Goal: Information Seeking & Learning: Learn about a topic

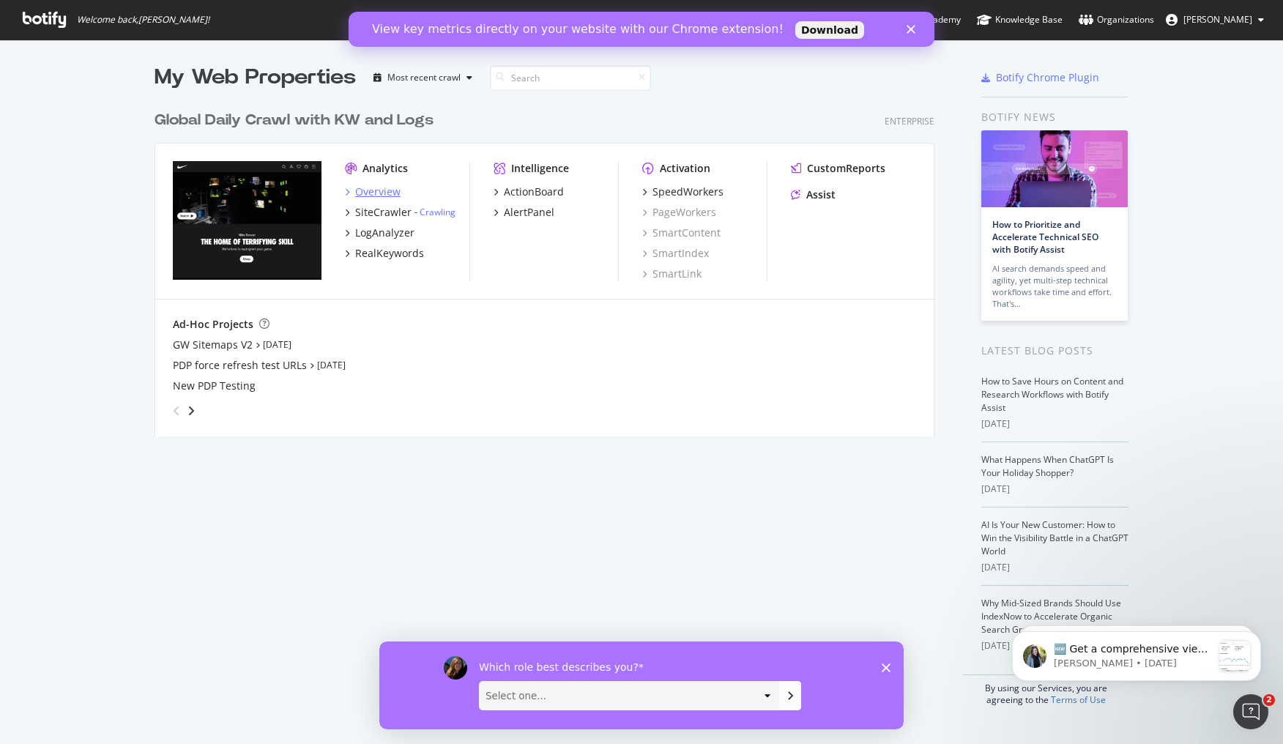
click at [345, 190] on icon "grid" at bounding box center [347, 191] width 4 height 7
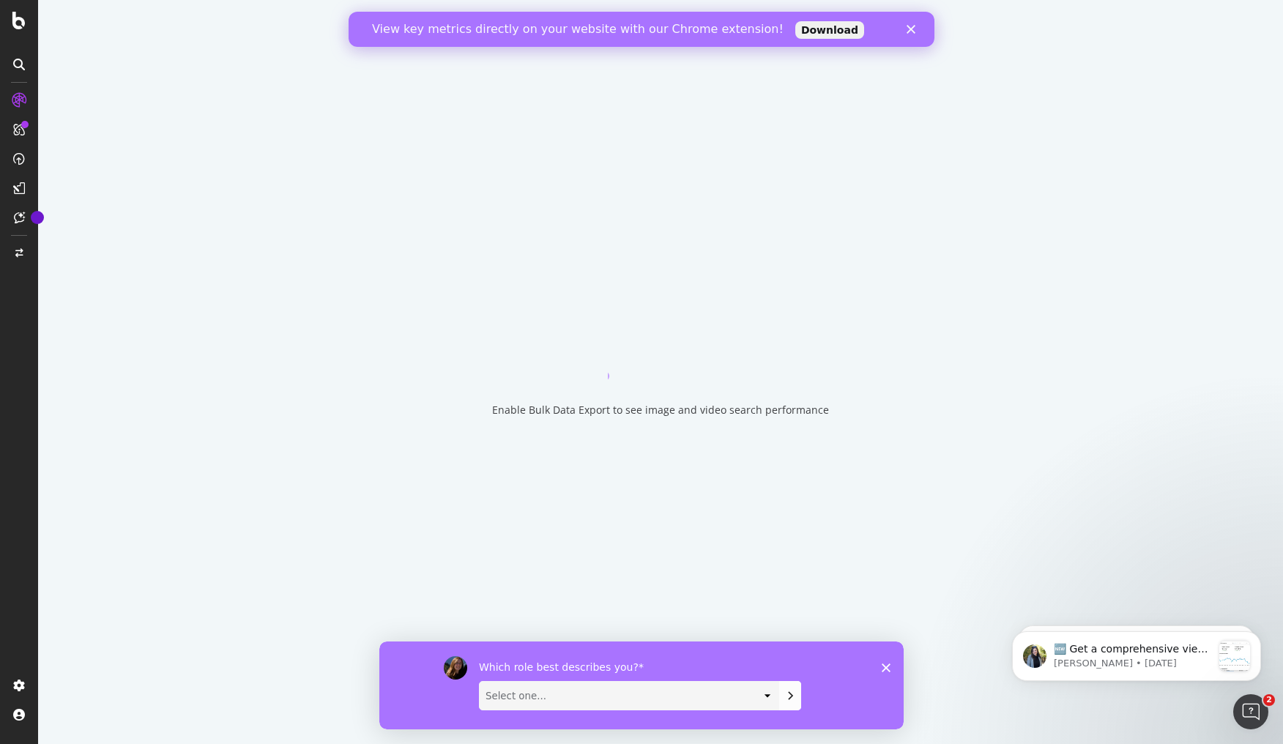
click at [911, 29] on polygon "Close" at bounding box center [910, 29] width 9 height 9
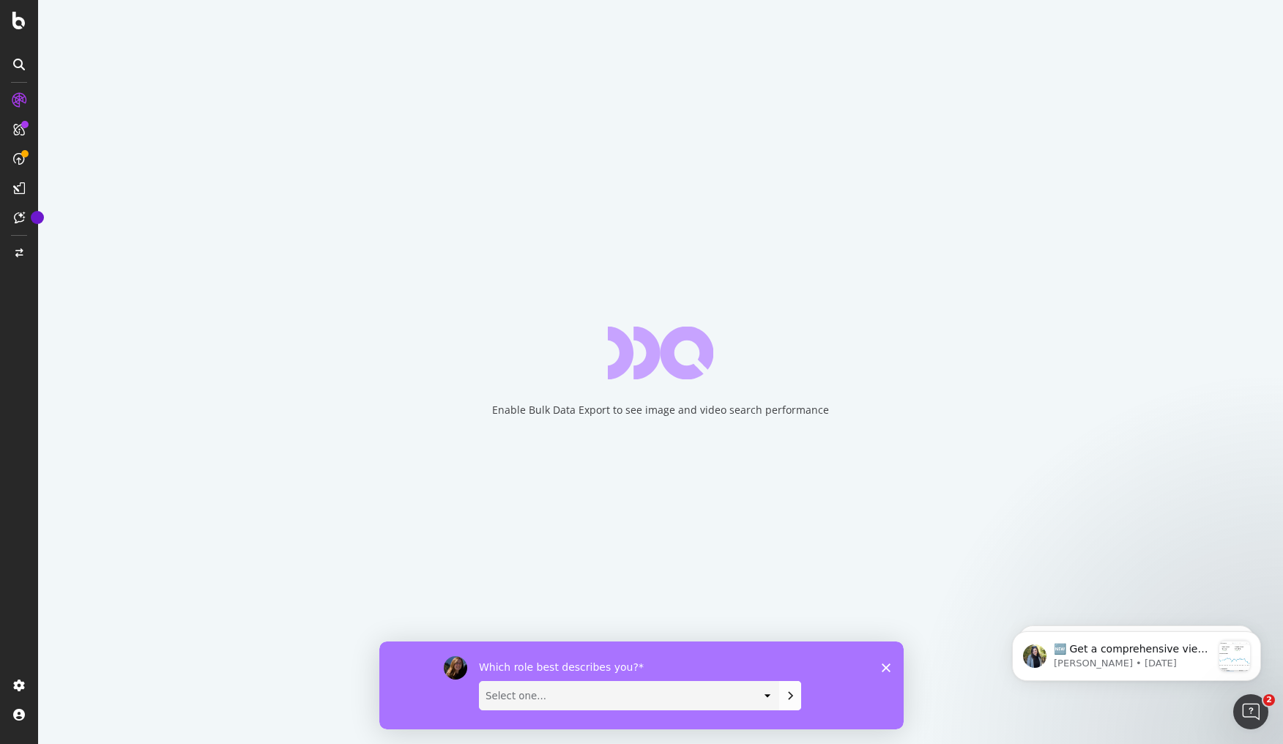
click at [884, 668] on icon "Close survey" at bounding box center [885, 667] width 9 height 9
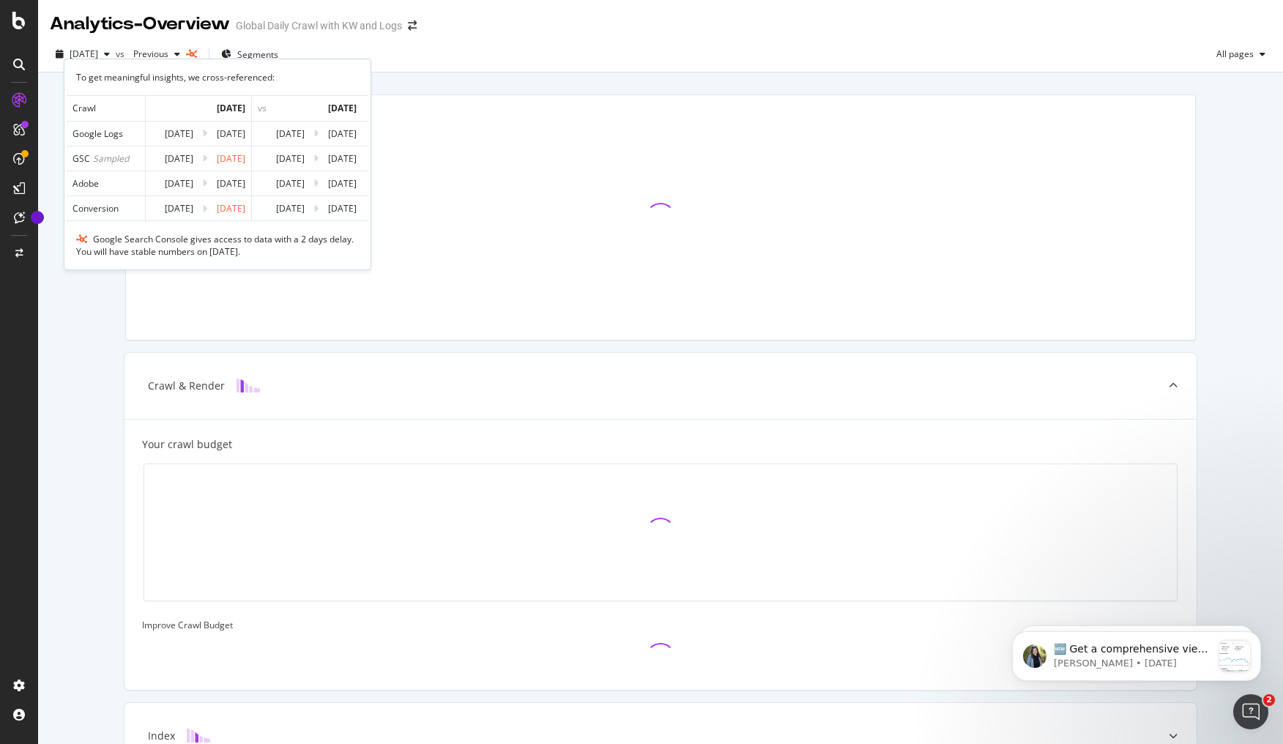
click at [197, 53] on icon at bounding box center [191, 54] width 11 height 9
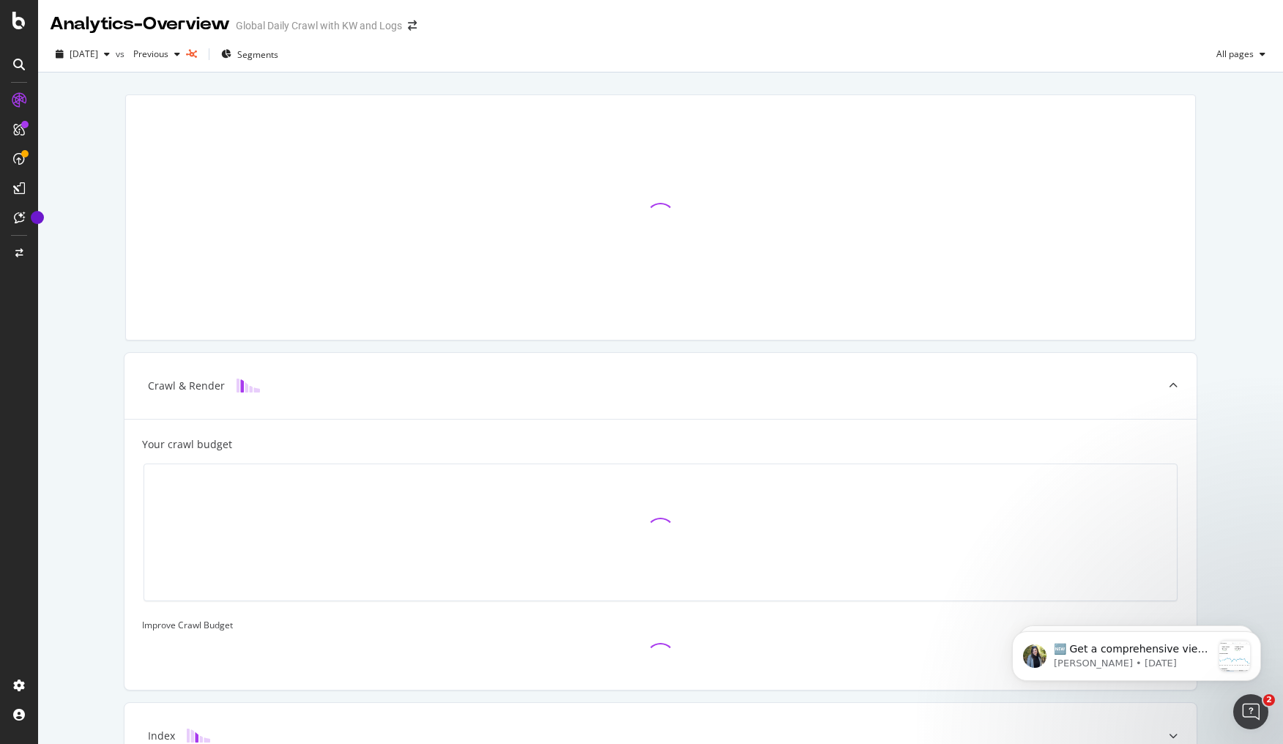
click at [197, 55] on icon at bounding box center [191, 54] width 11 height 9
click at [197, 52] on icon at bounding box center [191, 54] width 11 height 9
click at [100, 100] on div "Crawl & Render Your crawl budget Improve Crawl Budget Index Rank Convert" at bounding box center [660, 531] width 1244 height 918
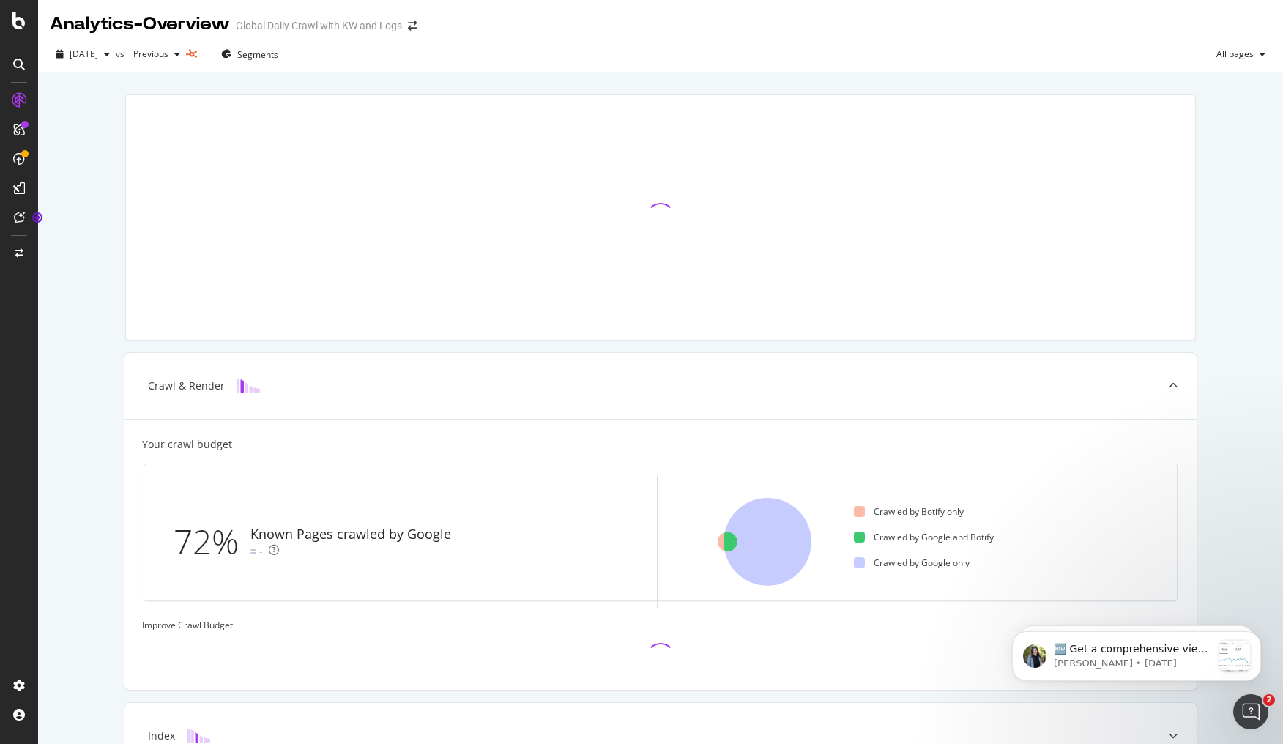
drag, startPoint x: 22, startPoint y: 49, endPoint x: 18, endPoint y: 64, distance: 15.3
click at [18, 64] on div at bounding box center [19, 372] width 38 height 744
click at [94, 19] on div "Analytics - Overview" at bounding box center [140, 24] width 180 height 25
click at [20, 25] on icon at bounding box center [18, 21] width 13 height 18
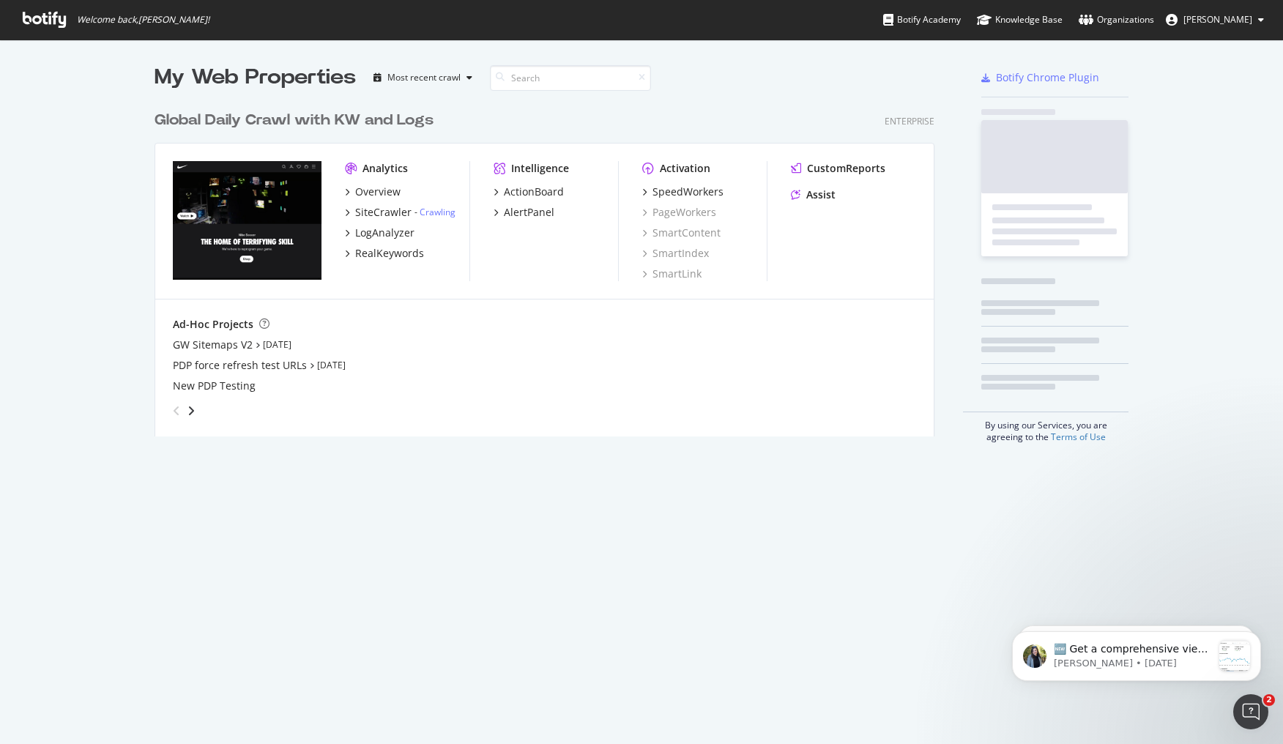
scroll to position [333, 780]
click at [345, 250] on div "RealKeywords" at bounding box center [384, 253] width 79 height 15
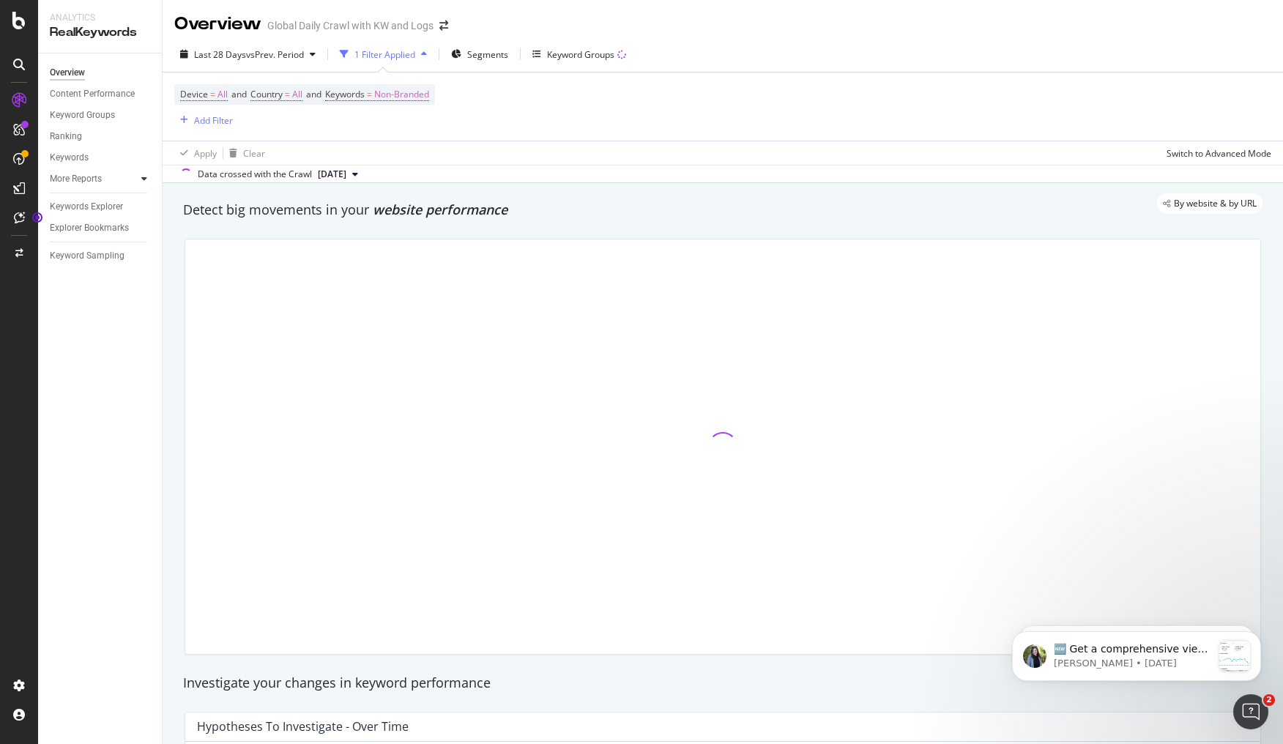
click at [140, 177] on div at bounding box center [144, 178] width 15 height 15
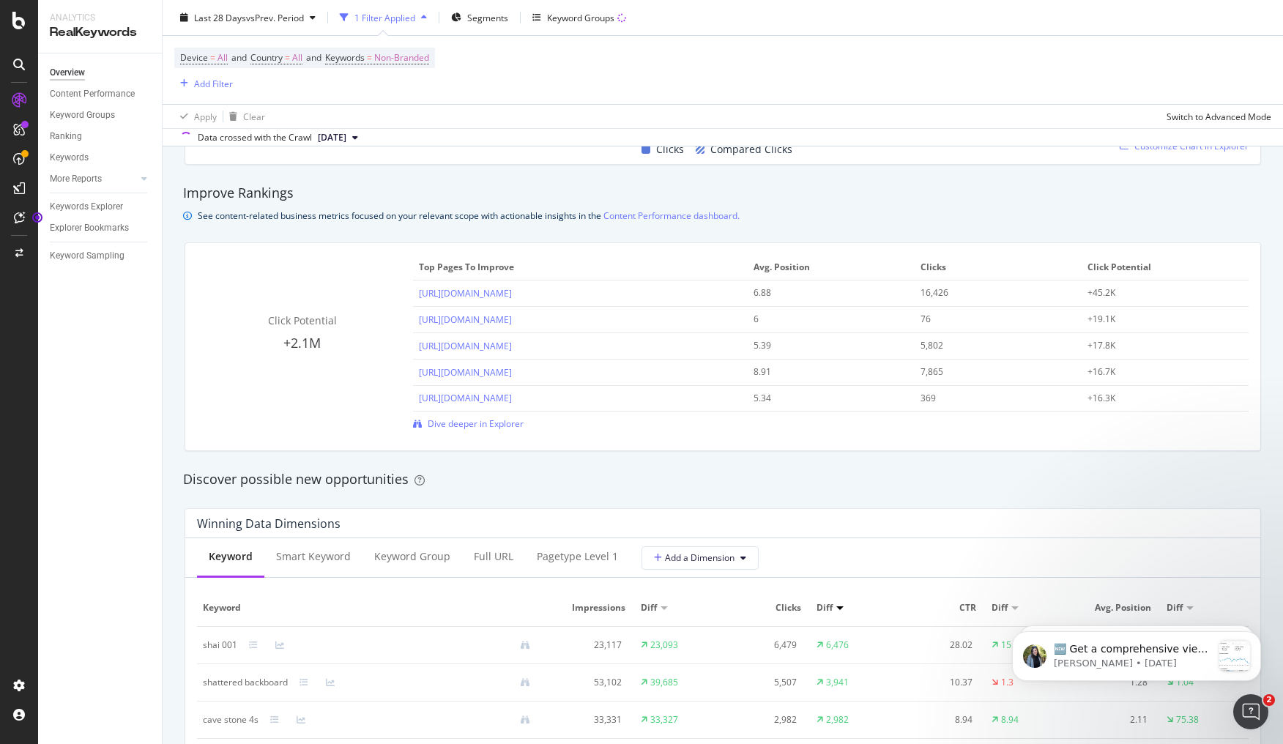
scroll to position [1255, 0]
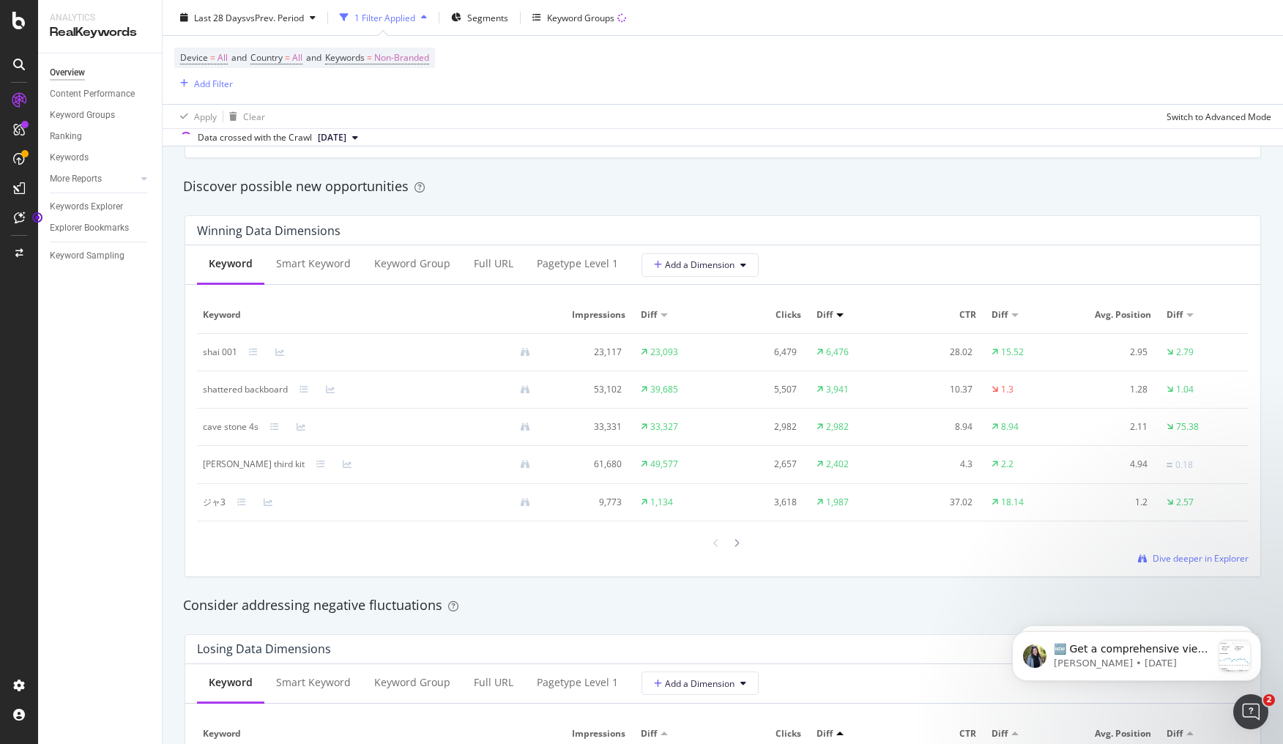
click at [171, 324] on div "By website & by URL Detect big movements in your website performance Unique Key…" at bounding box center [723, 319] width 1120 height 2782
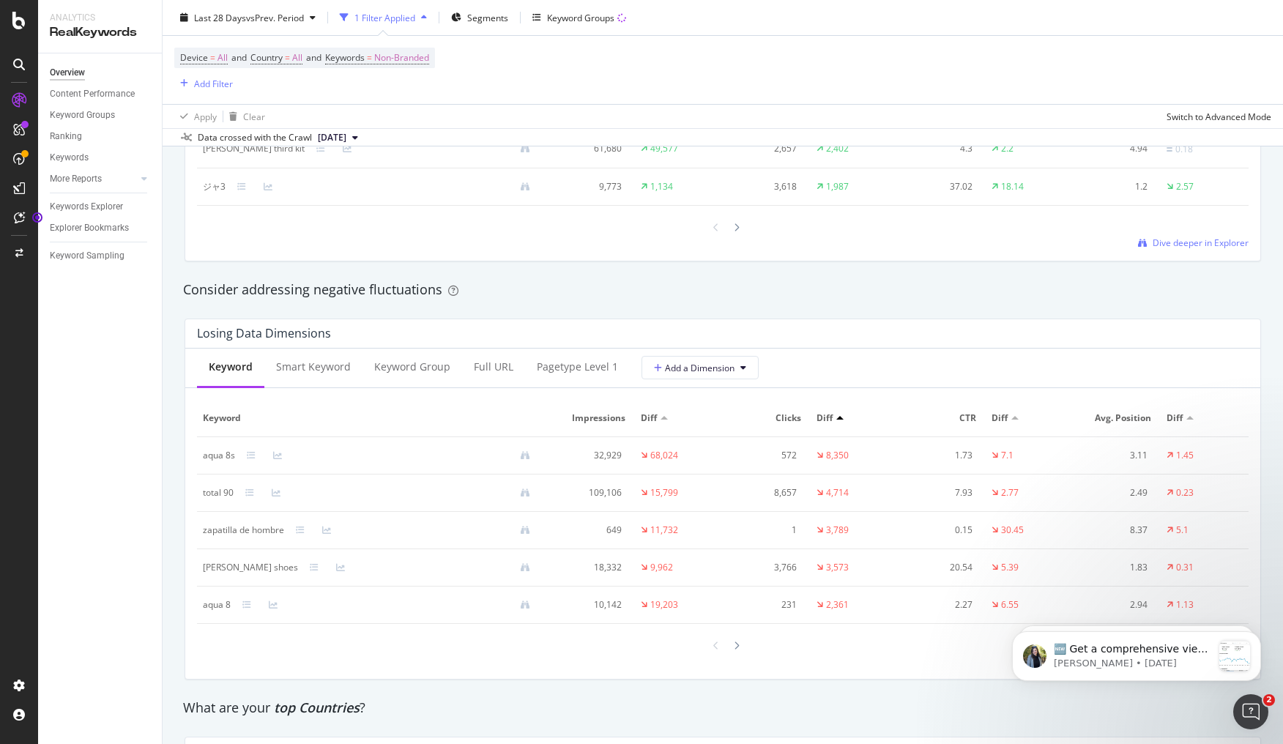
scroll to position [1670, 0]
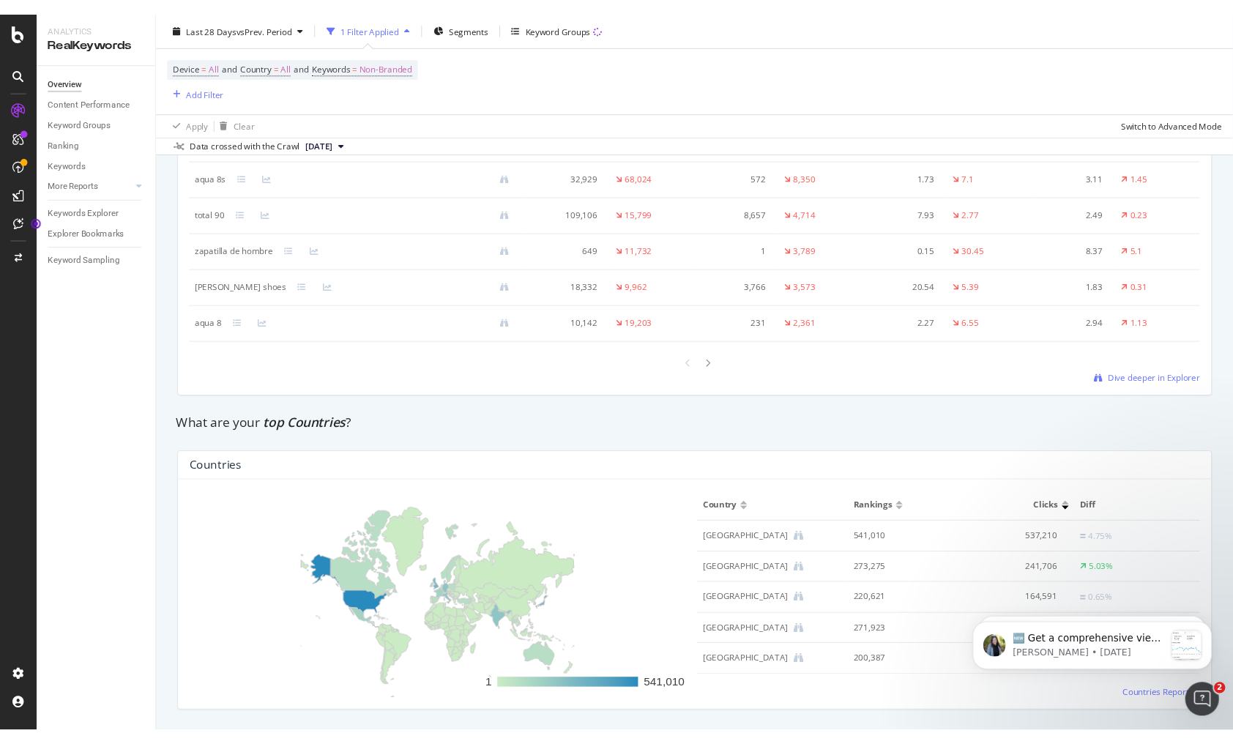
scroll to position [1616, 0]
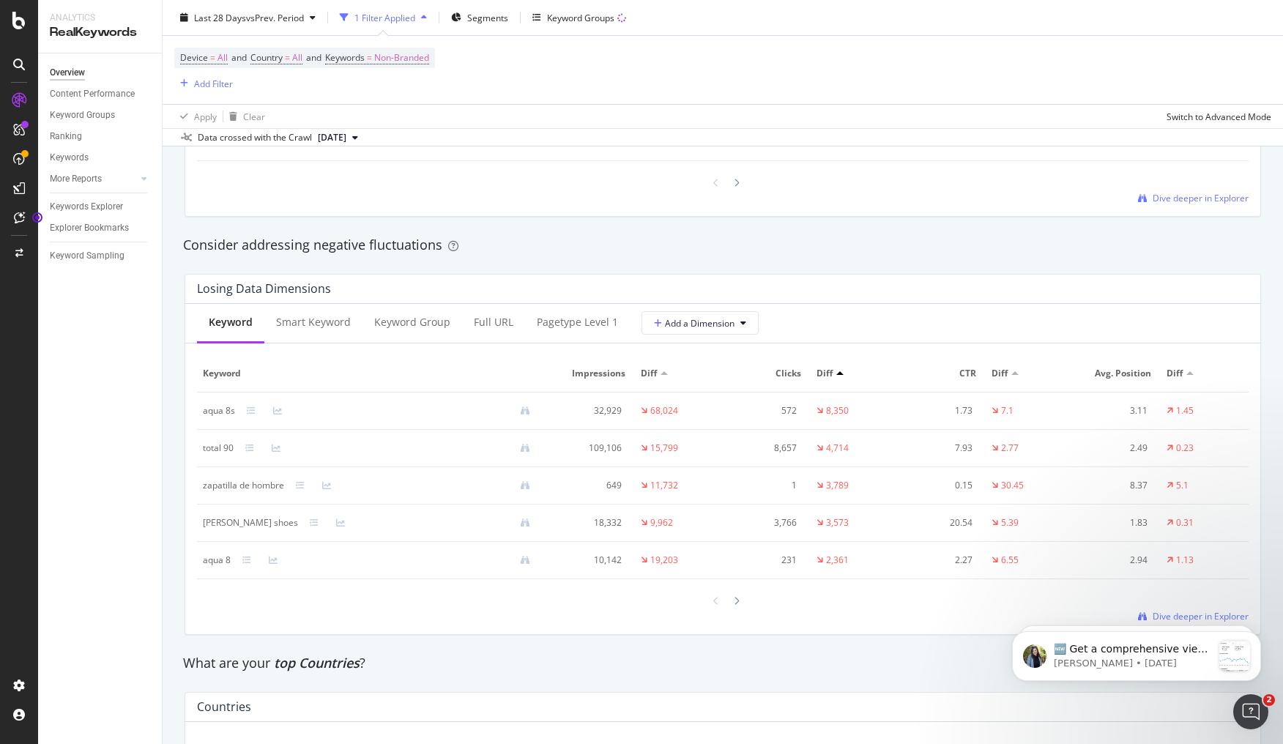
click at [176, 354] on div "Losing Data Dimensions Keyword Smart Keyword Keyword Group Full URL pagetype Le…" at bounding box center [723, 454] width 1094 height 384
drag, startPoint x: 204, startPoint y: 408, endPoint x: 231, endPoint y: 414, distance: 28.3
click at [231, 414] on div "aqua 8s" at bounding box center [219, 410] width 32 height 13
copy div "aqua 8s"
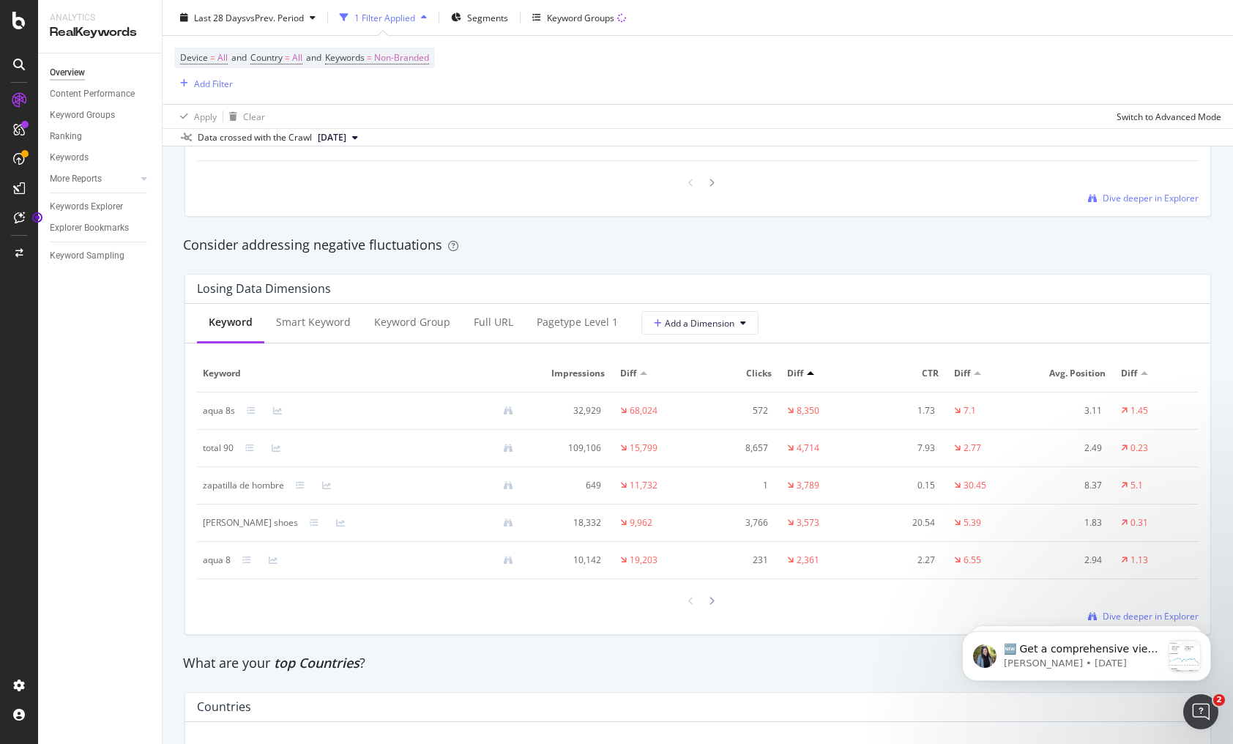
click at [161, 434] on div "Overview Content Performance Keyword Groups Ranking Keywords More Reports Count…" at bounding box center [100, 398] width 124 height 690
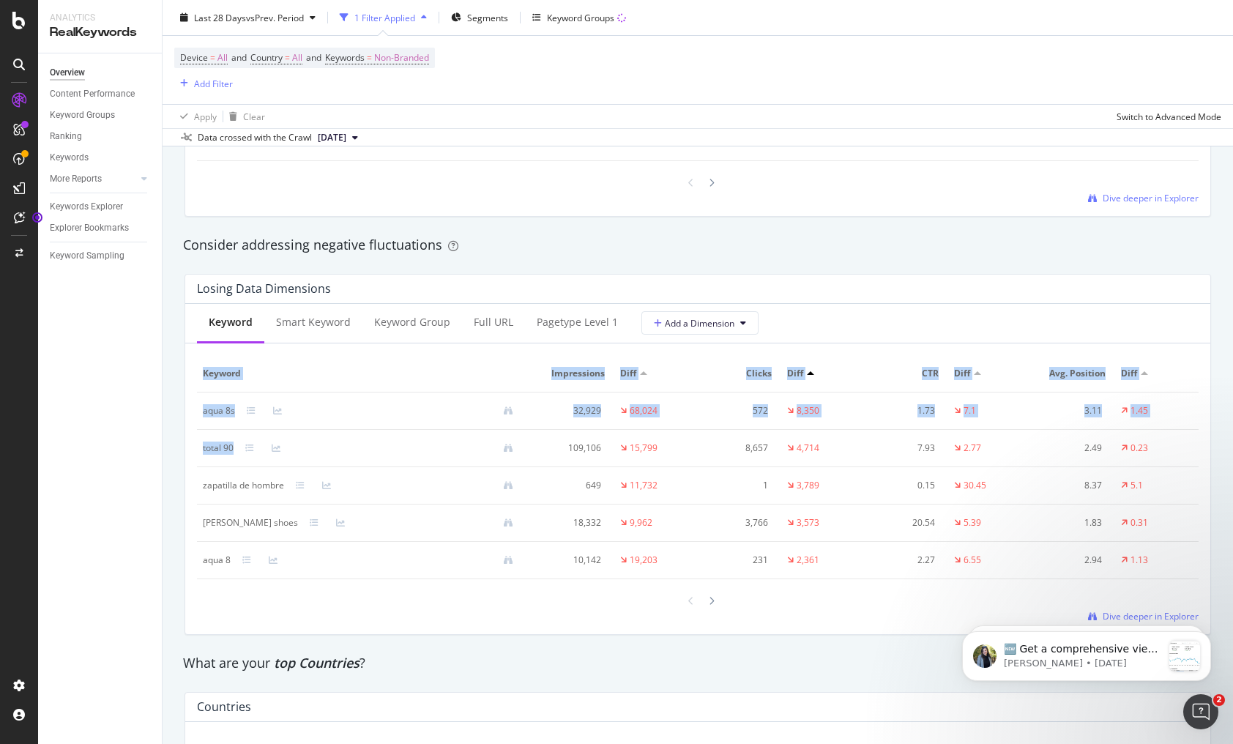
drag, startPoint x: 190, startPoint y: 447, endPoint x: 232, endPoint y: 447, distance: 41.7
click at [232, 447] on div "Keyword Smart Keyword Keyword Group Full URL pagetype Level 1 Add a Dimension K…" at bounding box center [697, 469] width 1025 height 330
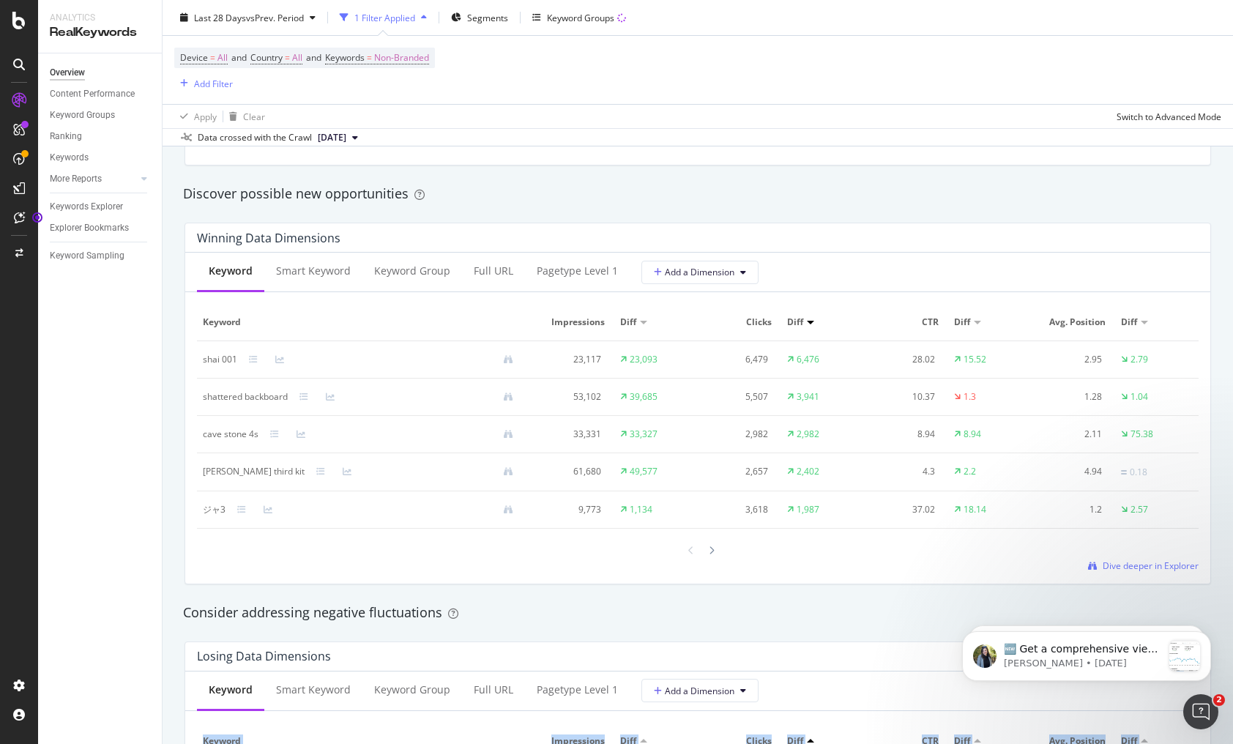
scroll to position [1248, 0]
drag, startPoint x: 235, startPoint y: 356, endPoint x: 197, endPoint y: 359, distance: 38.1
click at [197, 359] on td "shai 001" at bounding box center [364, 359] width 334 height 37
copy div "shai 001"
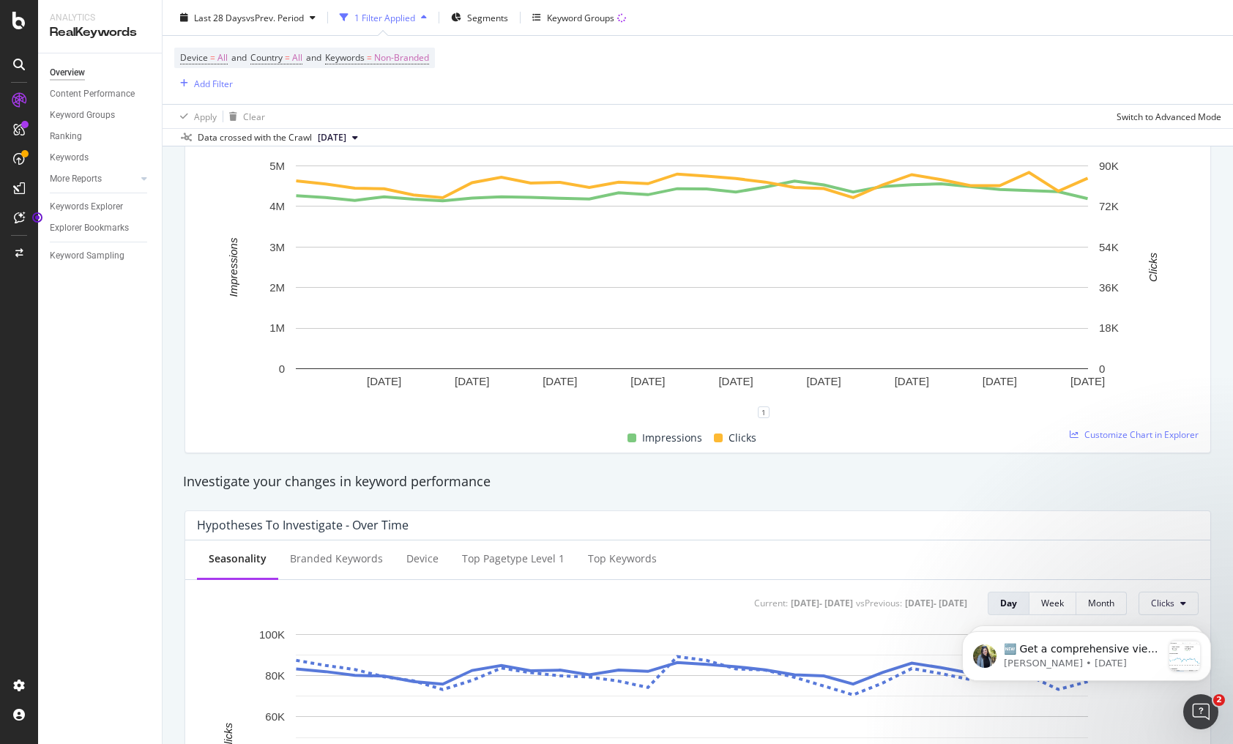
scroll to position [0, 0]
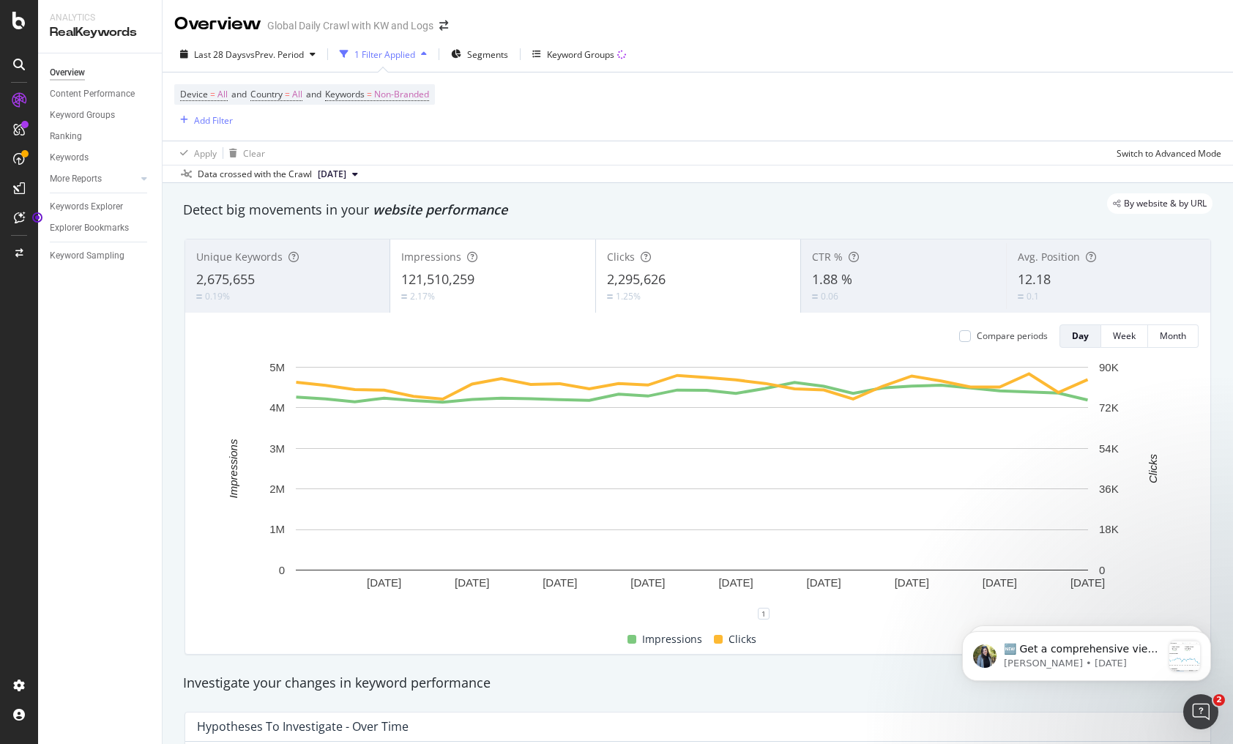
click at [216, 270] on span "2,675,655" at bounding box center [225, 279] width 59 height 18
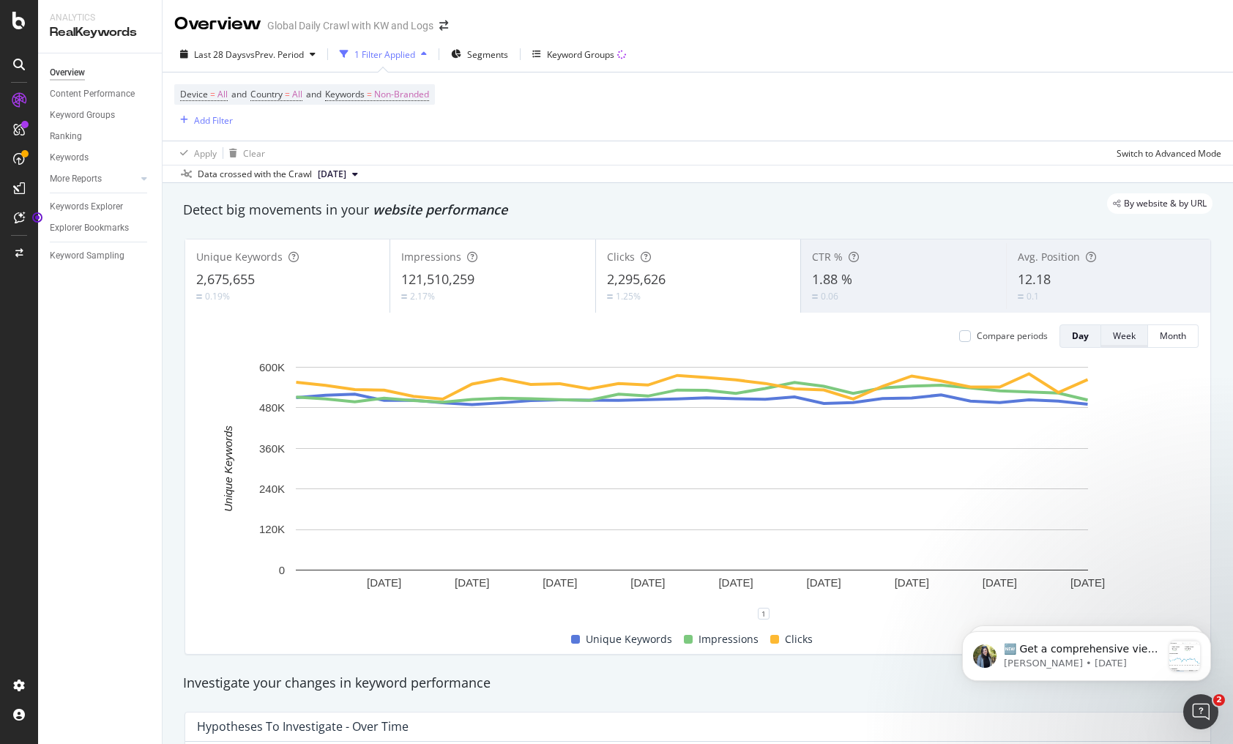
click at [1119, 336] on div "Week" at bounding box center [1124, 335] width 23 height 12
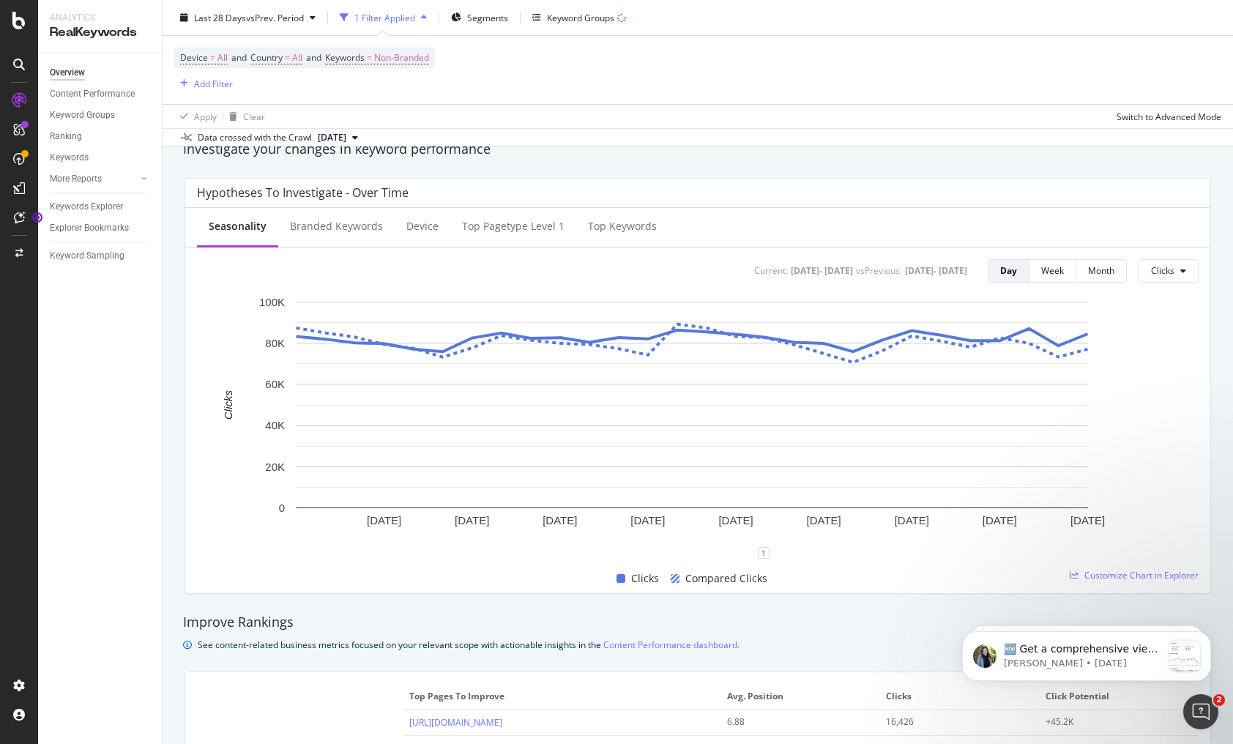
scroll to position [2219, 0]
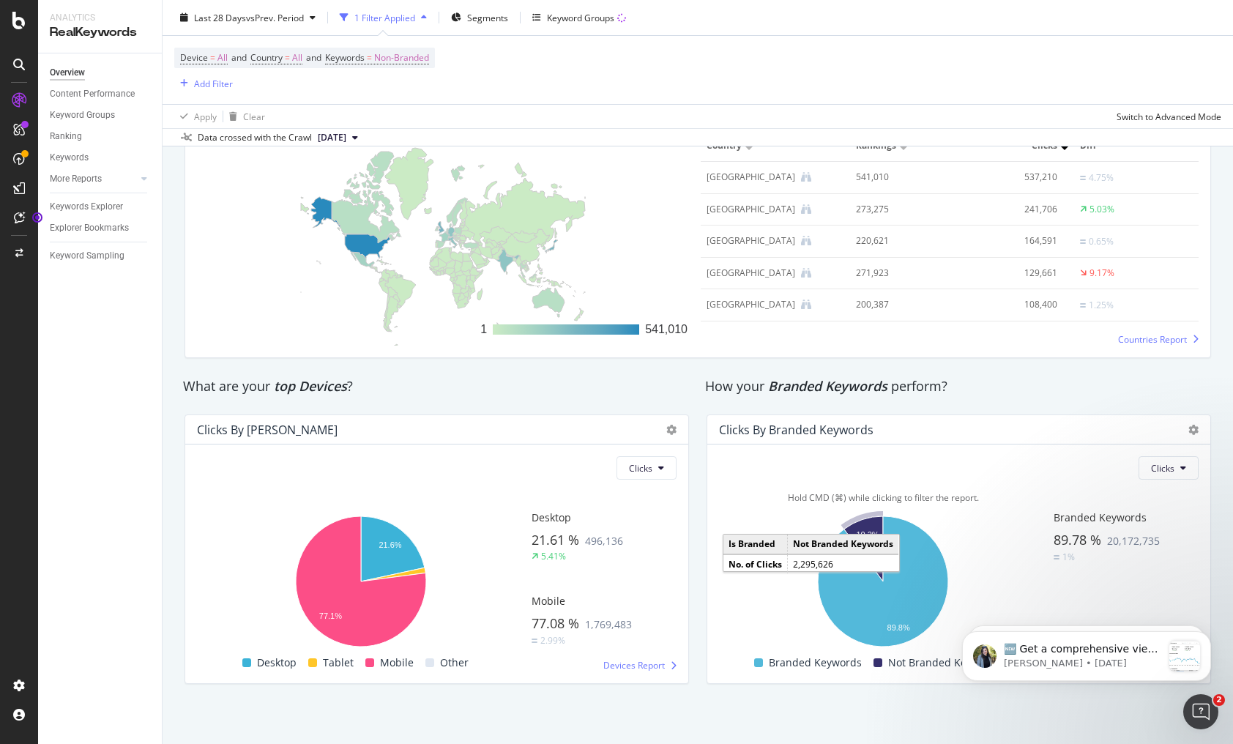
click at [855, 521] on icon "A chart." at bounding box center [863, 548] width 39 height 65
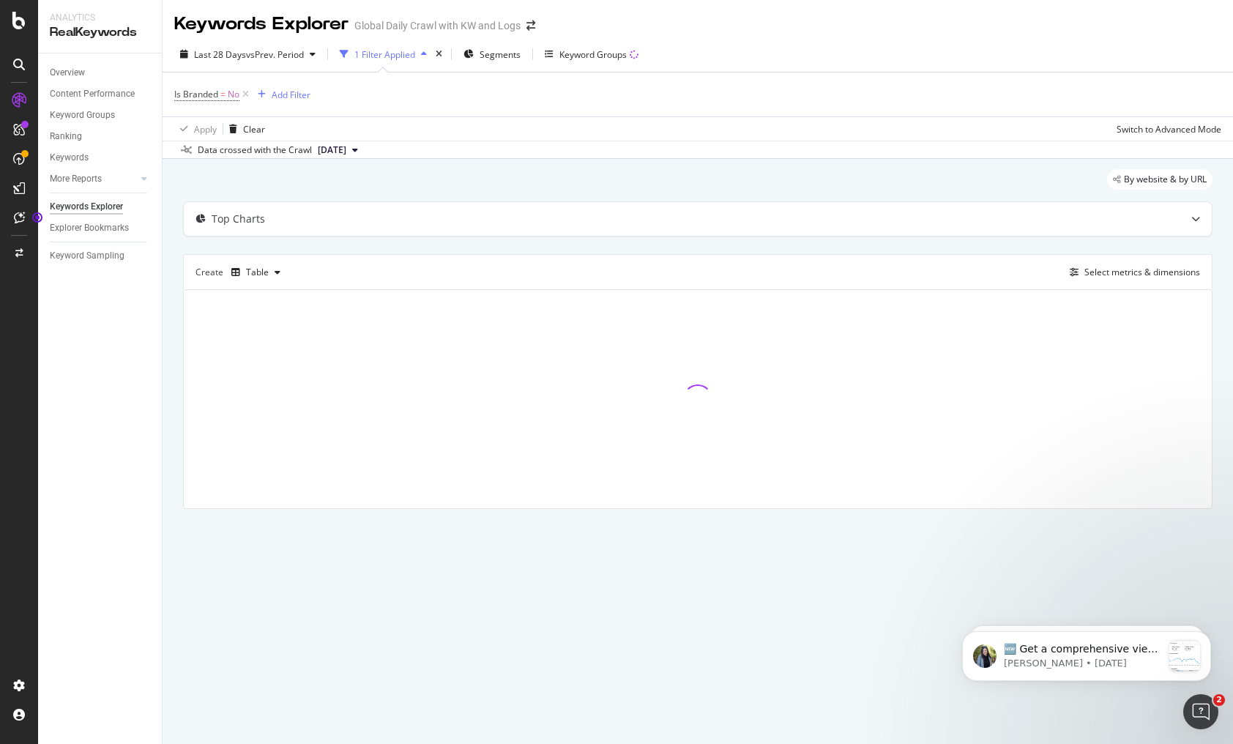
click at [170, 316] on div "By website & by URL Top Charts Create Table Select metrics & dimensions" at bounding box center [698, 359] width 1070 height 401
click at [169, 318] on div "By website & by URL Top Charts Create Table Select metrics & dimensions" at bounding box center [698, 359] width 1070 height 401
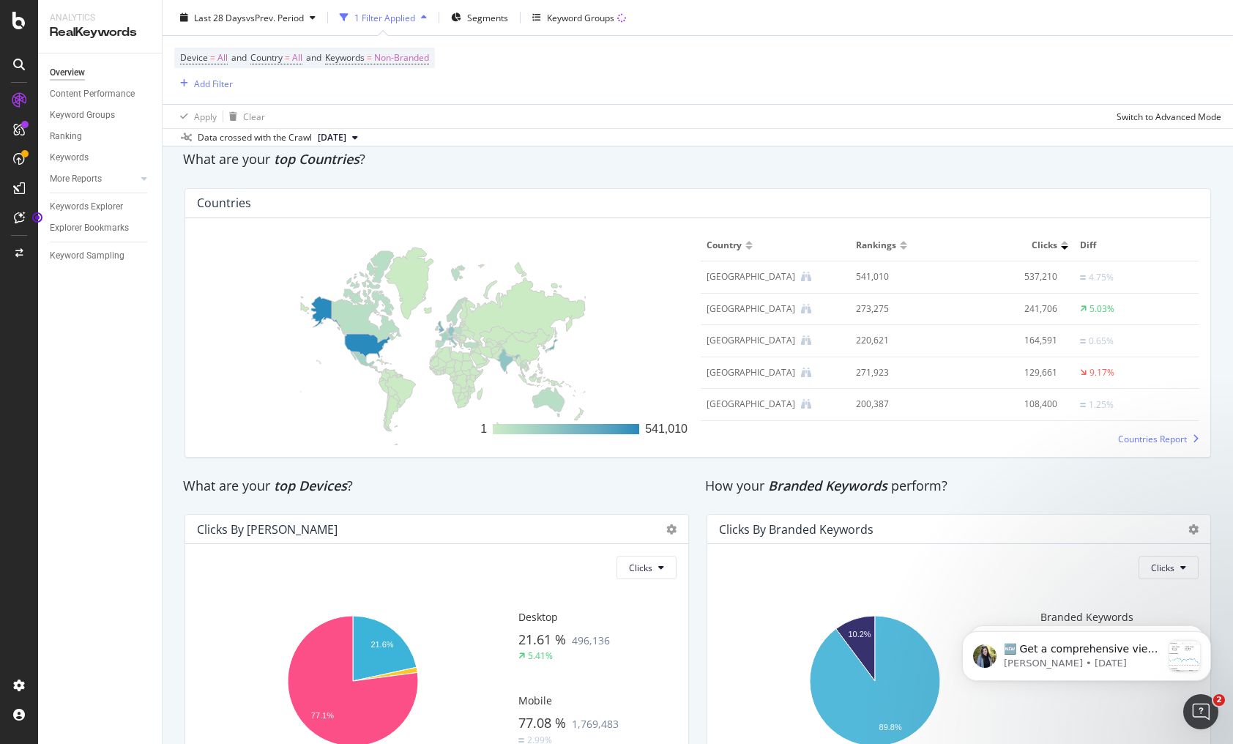
scroll to position [2219, 0]
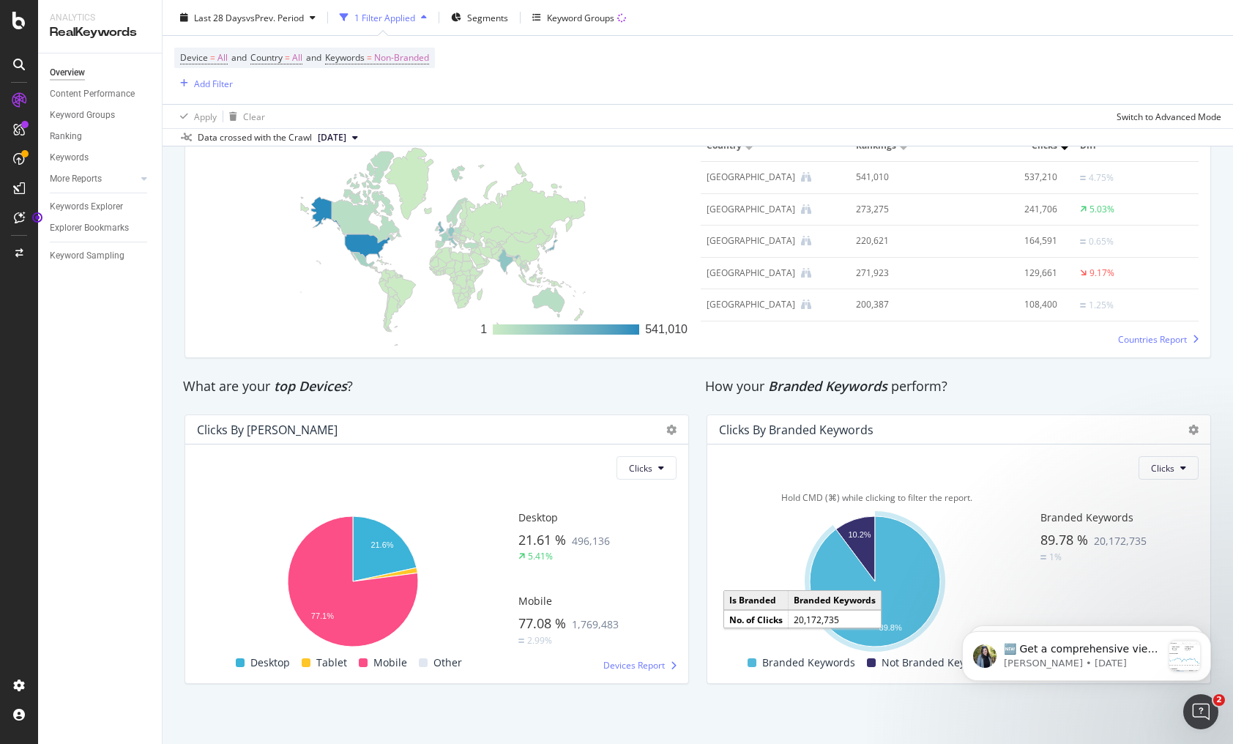
click at [904, 598] on icon "A chart." at bounding box center [875, 581] width 130 height 130
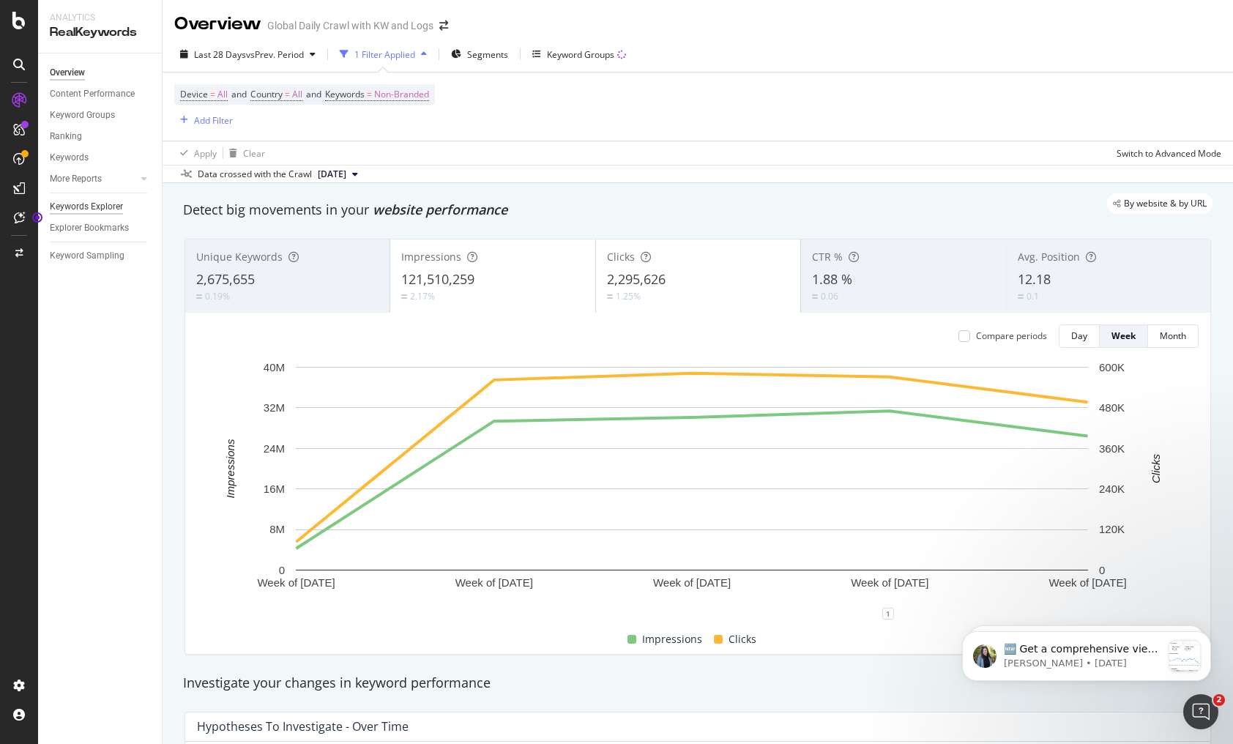
click at [98, 203] on div "Keywords Explorer" at bounding box center [86, 206] width 73 height 15
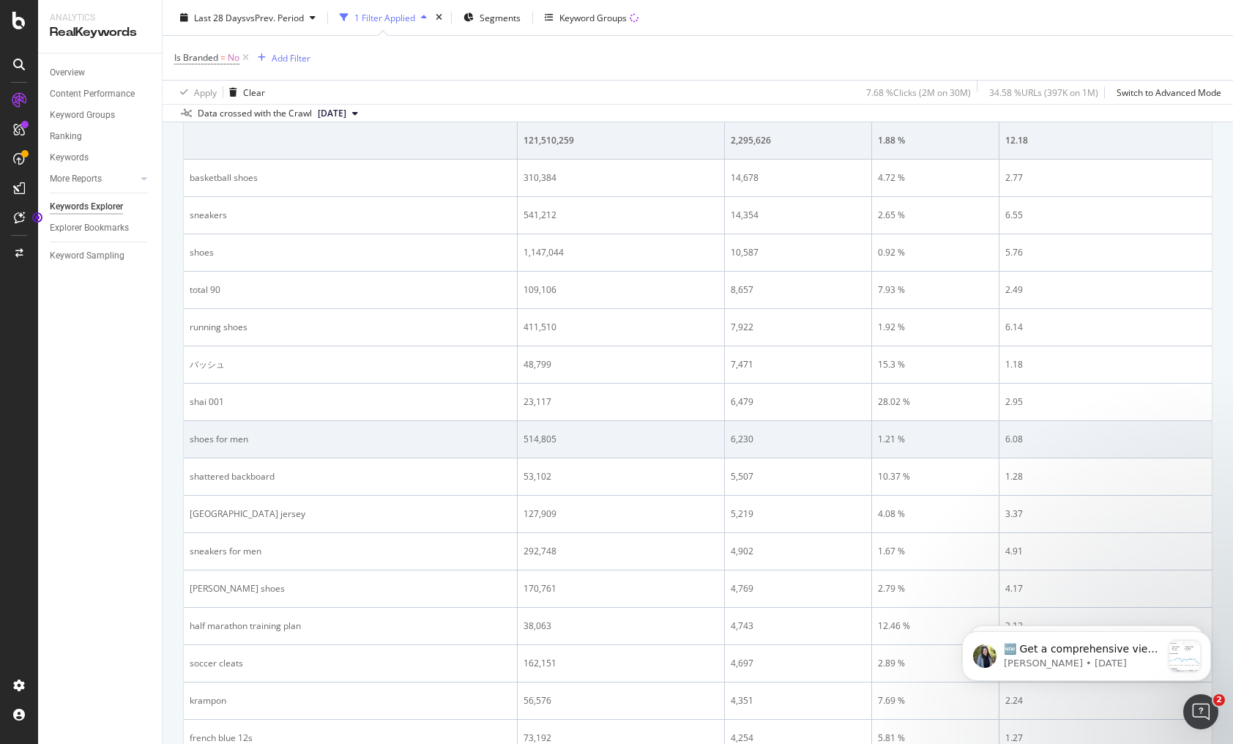
scroll to position [398, 0]
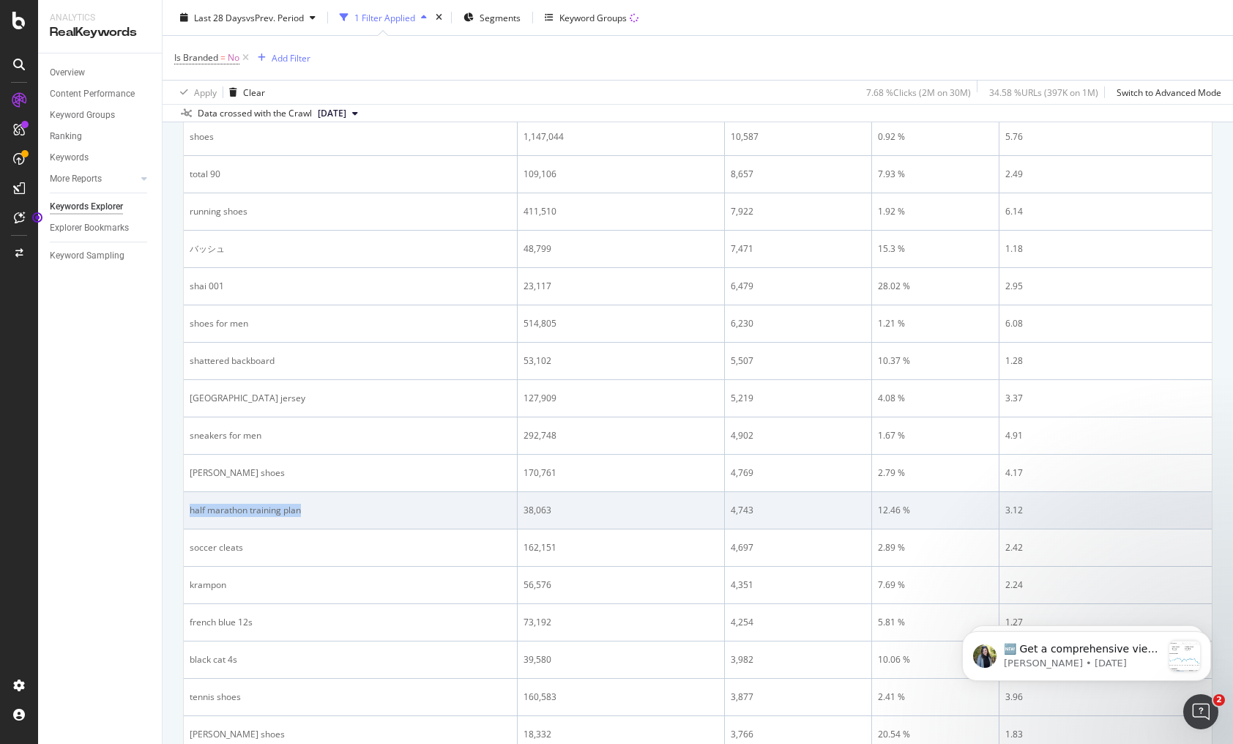
drag, startPoint x: 338, startPoint y: 513, endPoint x: 185, endPoint y: 510, distance: 153.0
click at [185, 510] on td "half marathon training plan" at bounding box center [351, 510] width 334 height 37
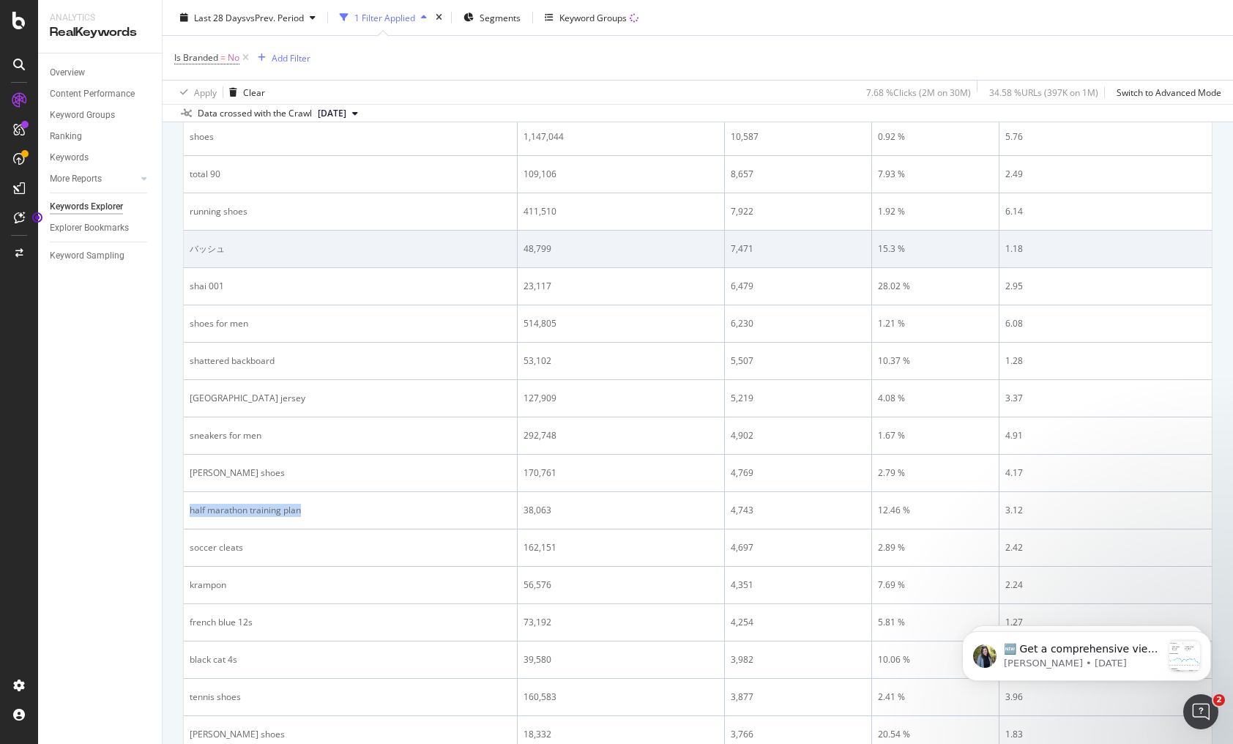
copy div "half marathon training plan"
